Goal: Information Seeking & Learning: Learn about a topic

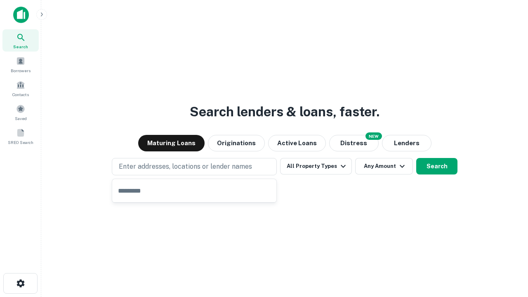
type input "**********"
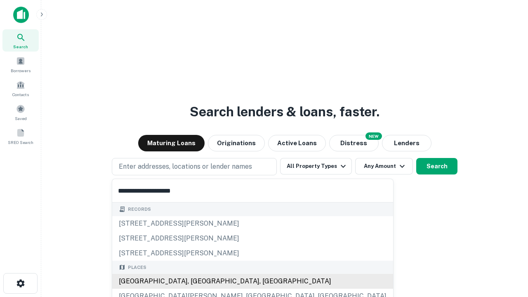
click at [197, 281] on div "[GEOGRAPHIC_DATA], [GEOGRAPHIC_DATA], [GEOGRAPHIC_DATA]" at bounding box center [252, 281] width 281 height 15
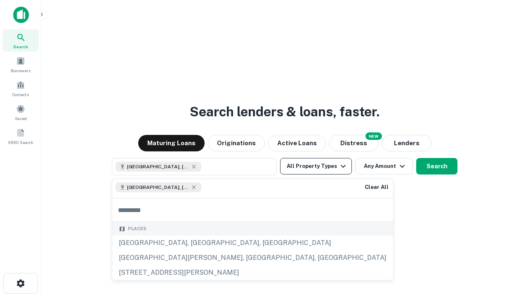
click at [316, 166] on button "All Property Types" at bounding box center [316, 166] width 72 height 16
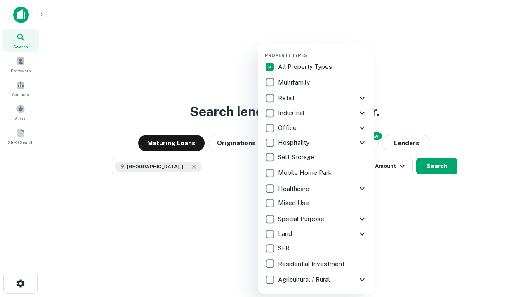
click at [322, 50] on button "button" at bounding box center [322, 50] width 115 height 0
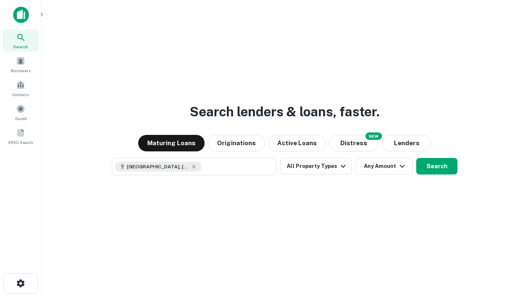
scroll to position [13, 0]
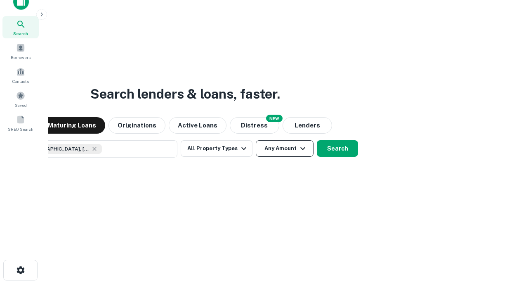
click at [256, 140] on button "Any Amount" at bounding box center [285, 148] width 58 height 16
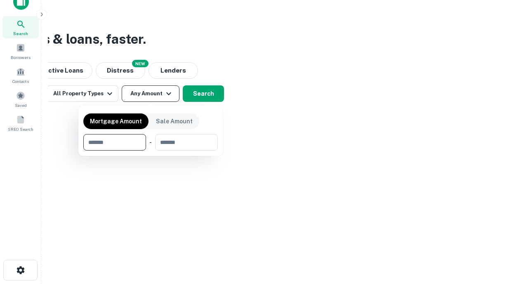
type input "*******"
click at [150, 150] on button "button" at bounding box center [150, 150] width 134 height 0
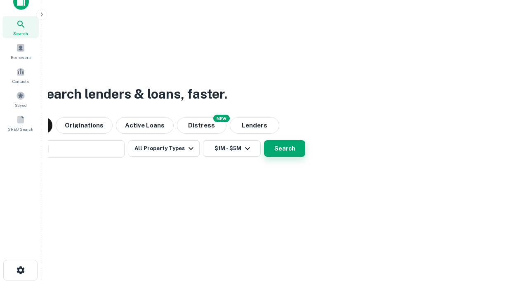
click at [264, 140] on button "Search" at bounding box center [284, 148] width 41 height 16
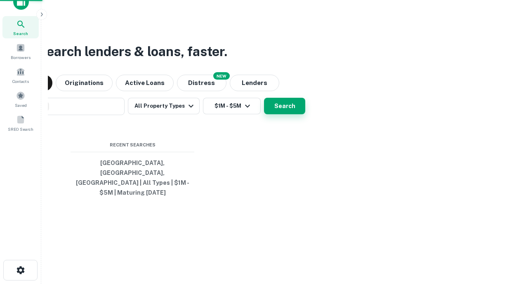
scroll to position [27, 233]
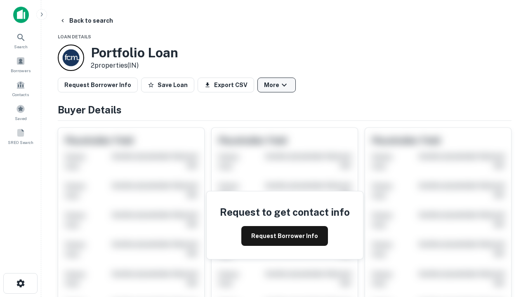
click at [276, 85] on button "More" at bounding box center [276, 84] width 38 height 15
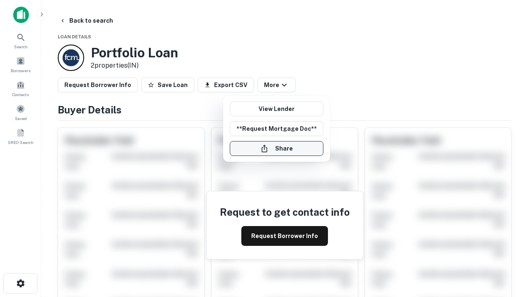
click at [276, 148] on button "Share" at bounding box center [277, 148] width 94 height 15
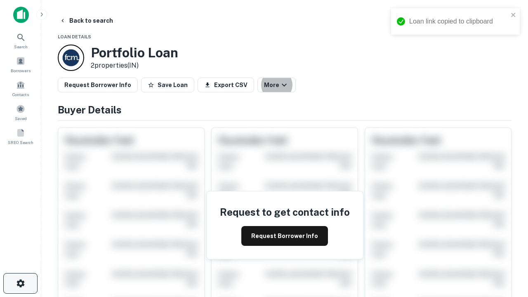
click at [20, 283] on icon "button" at bounding box center [21, 283] width 10 height 10
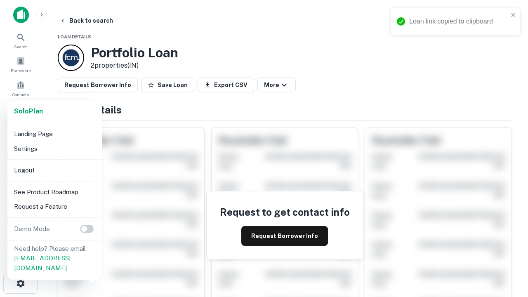
click at [54, 170] on li "Logout" at bounding box center [55, 170] width 88 height 15
